Goal: Use online tool/utility: Utilize a website feature to perform a specific function

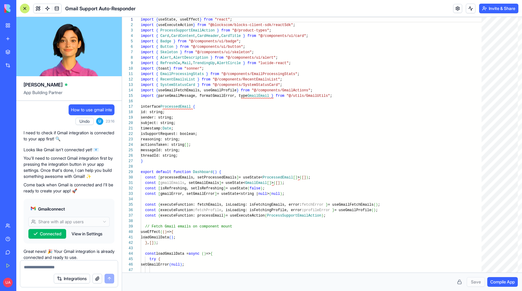
scroll to position [44, 0]
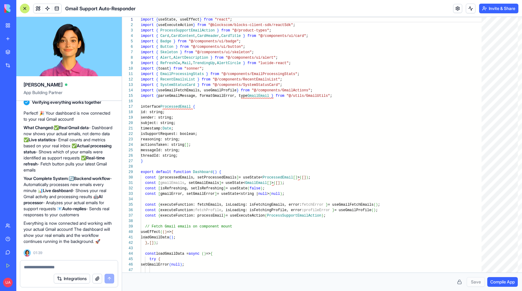
click at [457, 282] on button at bounding box center [460, 282] width 10 height 10
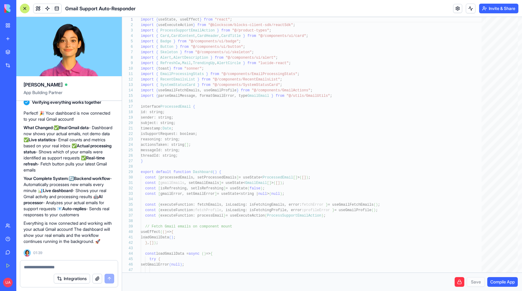
click at [457, 282] on button at bounding box center [460, 282] width 10 height 10
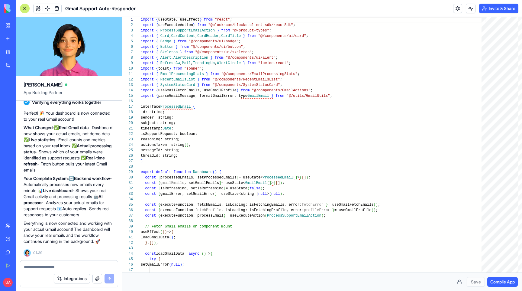
click at [27, 8] on div at bounding box center [25, 9] width 10 height 10
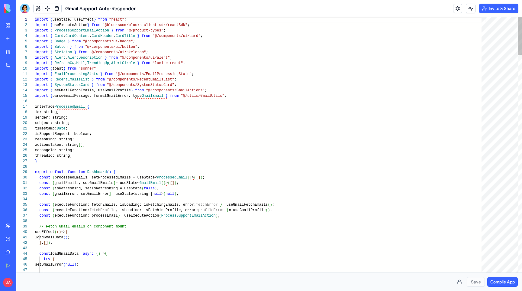
click at [27, 8] on div at bounding box center [25, 9] width 10 height 10
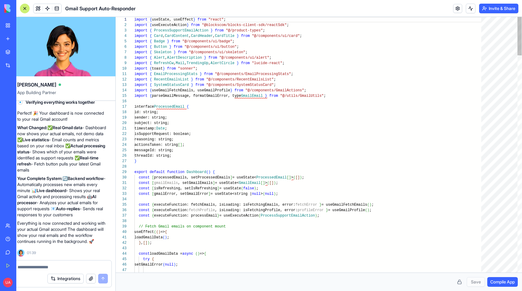
scroll to position [0, 0]
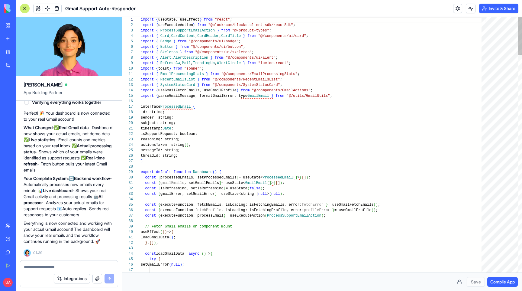
click at [11, 27] on link "My Workspace" at bounding box center [14, 25] width 24 height 12
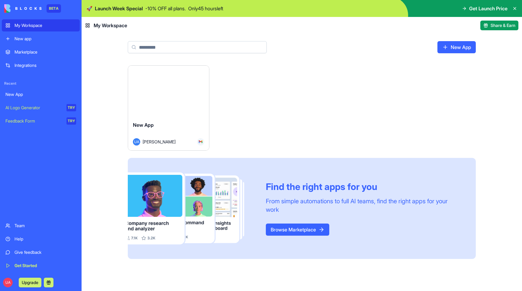
click at [179, 111] on div "Launch" at bounding box center [168, 91] width 81 height 51
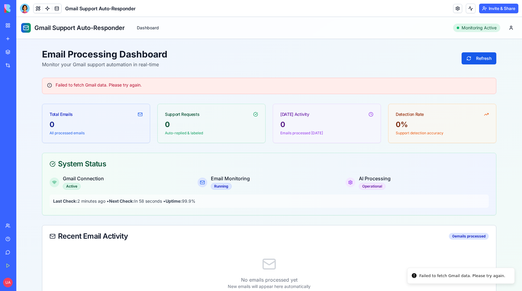
click at [117, 86] on div "Failed to fetch Gmail data. Please try again." at bounding box center [269, 85] width 444 height 6
click at [482, 58] on button "Refresh" at bounding box center [479, 58] width 35 height 12
click at [83, 85] on div "Failed to fetch Gmail data. Please try again." at bounding box center [269, 85] width 444 height 6
click at [509, 26] on html "Gmail Support Auto-Responder Dashboard Monitoring Active Email Processing Dashb…" at bounding box center [269, 202] width 506 height 370
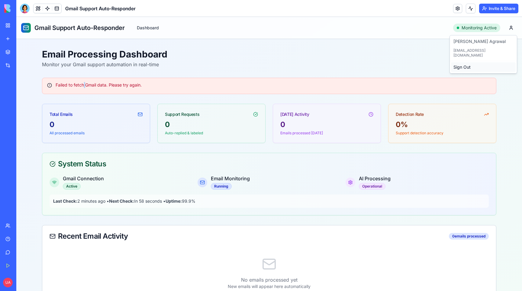
click at [466, 62] on div "Sign Out" at bounding box center [483, 67] width 65 height 10
click at [510, 28] on html "Gmail Support Auto-Responder Dashboard Monitoring Active Email Processing Dashb…" at bounding box center [269, 202] width 506 height 370
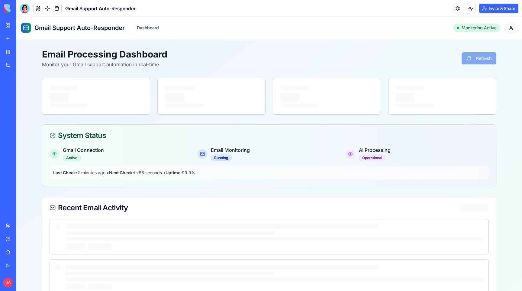
click at [509, 30] on html "Gmail Support Auto-Responder Dashboard Monitoring Active Email Processing Dashb…" at bounding box center [269, 220] width 506 height 407
